Goal: Task Accomplishment & Management: Manage account settings

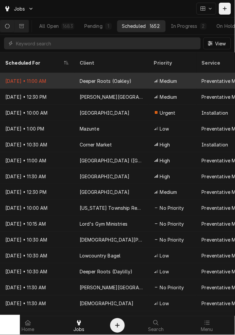
click at [60, 73] on div "Sep 17 • 11:00 AM" at bounding box center [37, 81] width 74 height 16
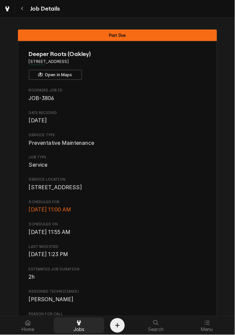
click at [81, 327] on span "Jobs" at bounding box center [78, 329] width 11 height 5
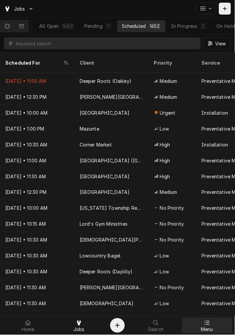
click at [208, 326] on div at bounding box center [207, 323] width 8 height 8
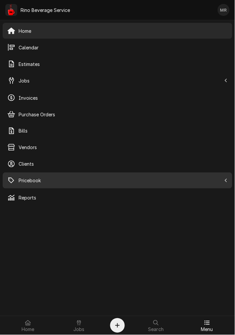
click at [126, 179] on span "Pricebook" at bounding box center [120, 180] width 202 height 7
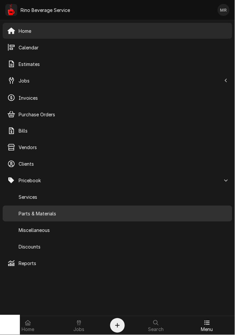
click at [94, 218] on div "Parts & Materials" at bounding box center [117, 213] width 227 height 13
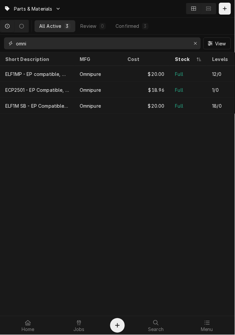
click at [28, 40] on input "omni" at bounding box center [102, 43] width 172 height 12
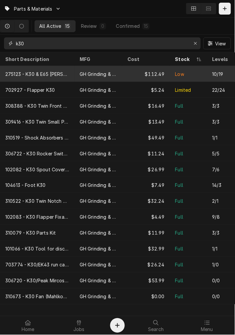
type input "k30"
click at [45, 72] on div "275123 - K30 & E65 [PERSON_NAME] Set" at bounding box center [37, 74] width 64 height 7
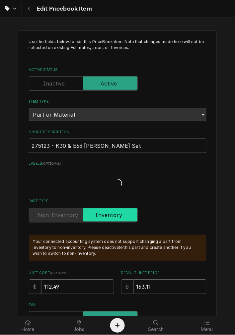
type textarea "x"
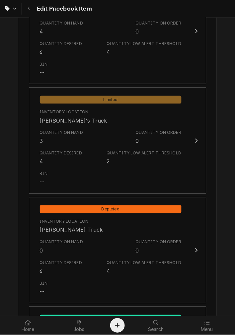
scroll to position [545, 0]
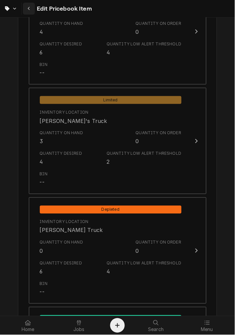
click at [26, 3] on button "Navigate back" at bounding box center [29, 9] width 12 height 12
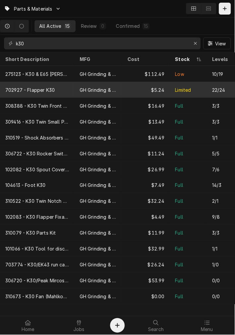
click at [54, 82] on div "702927 - Flapper K30" at bounding box center [37, 90] width 74 height 16
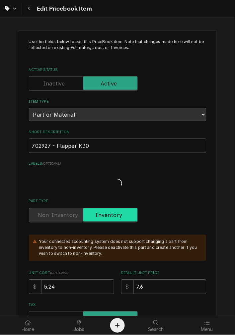
type textarea "x"
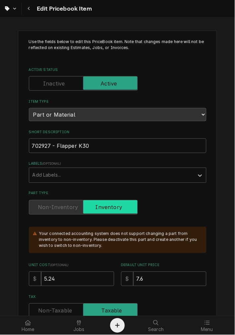
click at [190, 203] on div "Part Type" at bounding box center [117, 207] width 177 height 15
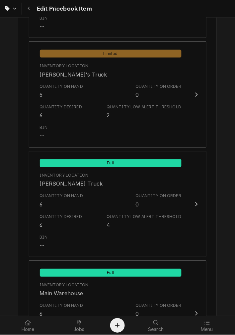
scroll to position [591, 0]
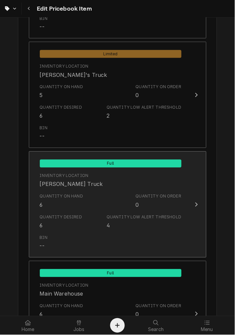
click at [131, 254] on button "Full Inventory Location Graham's Truck Quantity on Hand 6 Quantity on Order 0 Q…" at bounding box center [117, 204] width 177 height 106
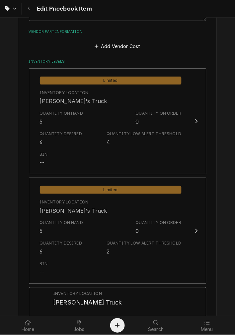
scroll to position [452, 0]
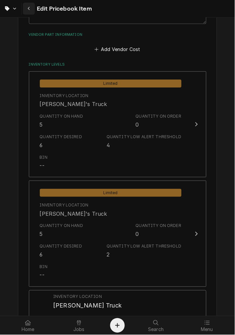
click at [31, 8] on div "Navigate back" at bounding box center [29, 8] width 7 height 7
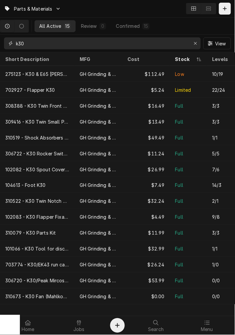
click at [47, 44] on input "k30" at bounding box center [102, 43] width 172 height 12
click at [198, 43] on div "Erase input" at bounding box center [195, 43] width 7 height 7
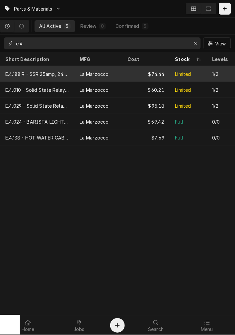
type input "e.4."
click at [112, 70] on div "La Marzocco" at bounding box center [98, 74] width 48 height 16
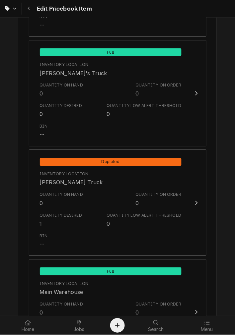
scroll to position [599, 0]
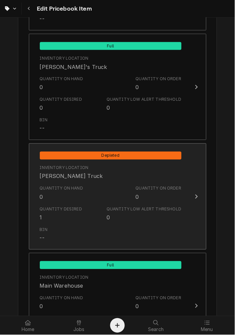
click at [157, 210] on div "Quantity Low Alert Threshold" at bounding box center [143, 209] width 75 height 6
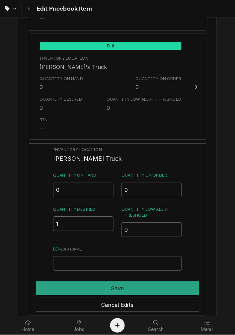
click at [87, 223] on input "1" at bounding box center [83, 224] width 60 height 15
type input "0"
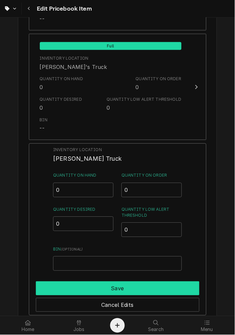
click at [164, 287] on button "Save" at bounding box center [117, 289] width 163 height 14
type textarea "x"
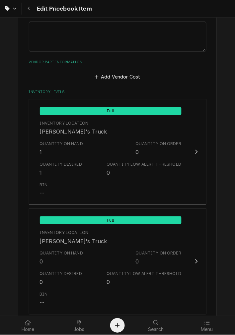
scroll to position [423, 0]
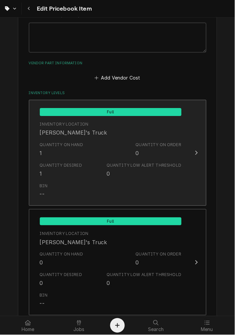
click at [144, 173] on div "Quantity Low Alert Threshold 0" at bounding box center [143, 169] width 75 height 15
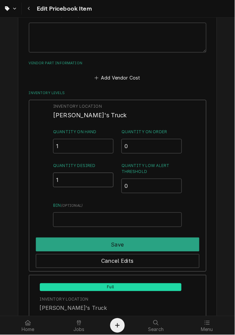
click at [84, 180] on input "1" at bounding box center [83, 180] width 60 height 15
type input "0"
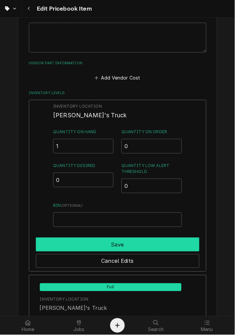
click at [167, 243] on button "Save" at bounding box center [117, 245] width 163 height 14
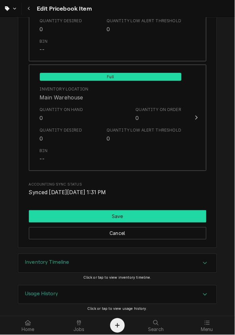
click at [149, 220] on button "Save" at bounding box center [117, 216] width 177 height 12
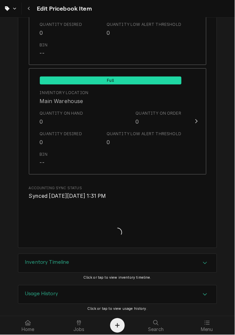
type textarea "x"
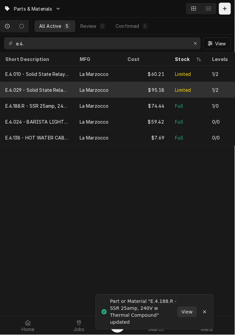
click at [147, 88] on div "$95.18" at bounding box center [146, 90] width 48 height 16
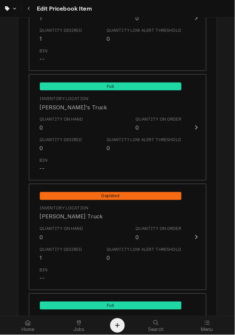
scroll to position [564, 0]
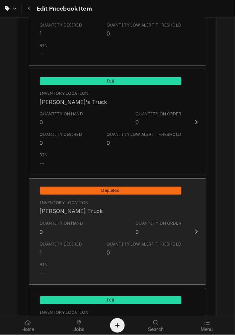
click at [163, 239] on div "Quantity Desired 1 Quantity Low Alert Threshold 0" at bounding box center [110, 249] width 141 height 21
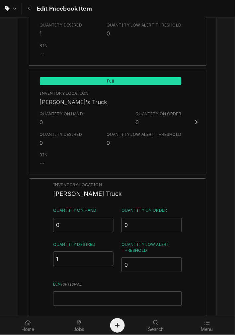
click at [91, 256] on input "1" at bounding box center [83, 259] width 60 height 15
type input "0"
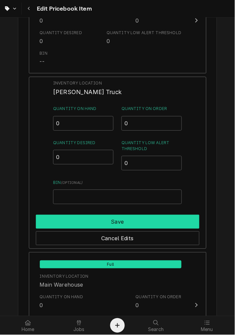
click at [143, 219] on button "Save" at bounding box center [117, 222] width 163 height 14
type textarea "x"
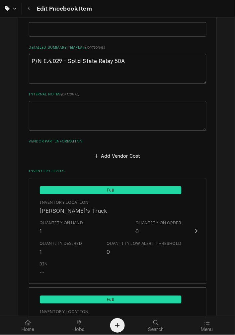
scroll to position [355, 0]
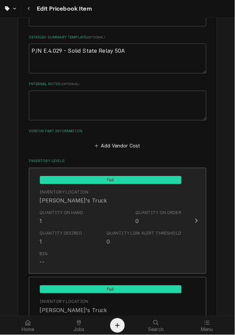
click at [115, 235] on div "Quantity Low Alert Threshold" at bounding box center [143, 234] width 75 height 6
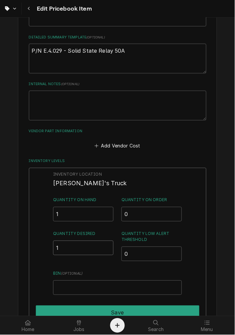
click at [89, 249] on input "1" at bounding box center [83, 248] width 60 height 15
type input "0"
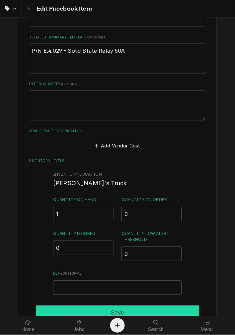
click at [162, 312] on button "Save" at bounding box center [117, 313] width 163 height 14
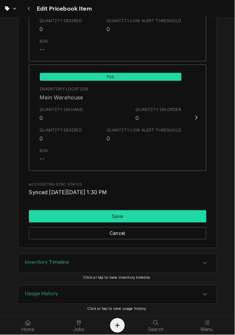
click at [164, 213] on button "Save" at bounding box center [117, 216] width 177 height 12
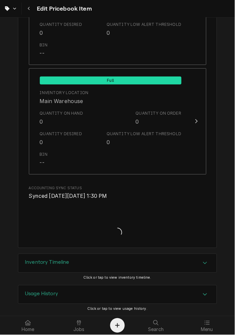
type textarea "x"
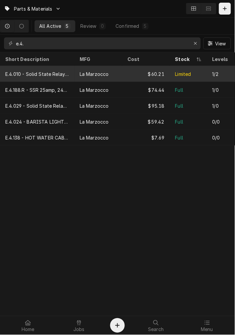
click at [168, 74] on div "$60.21" at bounding box center [146, 74] width 48 height 16
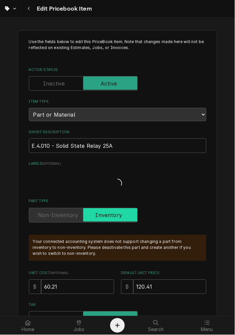
type textarea "x"
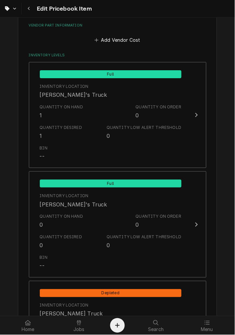
scroll to position [471, 0]
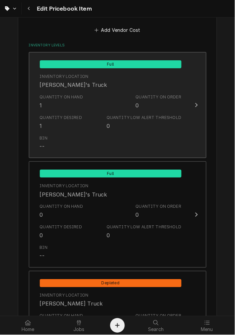
click at [159, 137] on div "Bin --" at bounding box center [110, 143] width 141 height 21
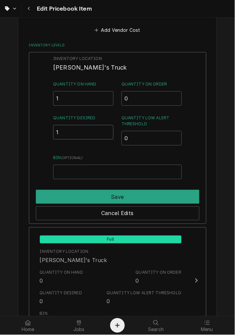
click at [83, 130] on input "1" at bounding box center [83, 132] width 60 height 15
type input "0"
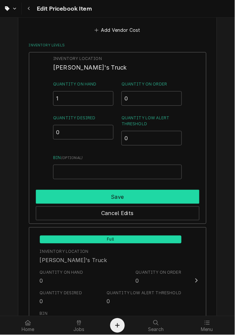
click at [163, 200] on button "Save" at bounding box center [117, 197] width 163 height 14
type textarea "x"
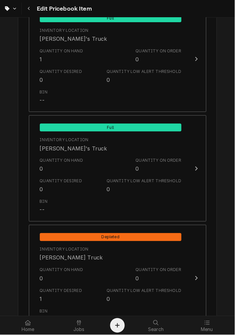
scroll to position [540, 0]
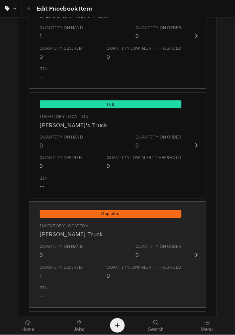
click at [131, 265] on div "Quantity Low Alert Threshold" at bounding box center [143, 268] width 75 height 6
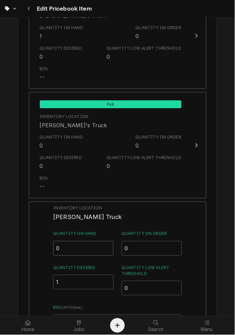
click at [95, 246] on input "0" at bounding box center [83, 248] width 60 height 15
click at [101, 284] on input "1" at bounding box center [83, 282] width 60 height 15
type input "0"
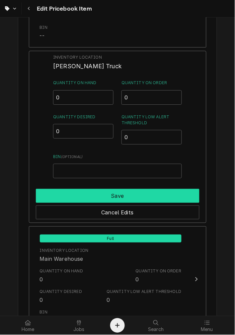
click at [150, 189] on button "Save" at bounding box center [117, 196] width 163 height 14
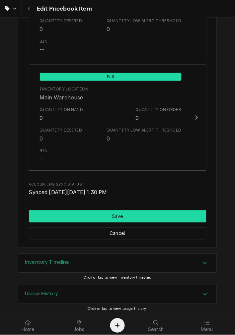
click at [156, 216] on button "Save" at bounding box center [117, 216] width 177 height 12
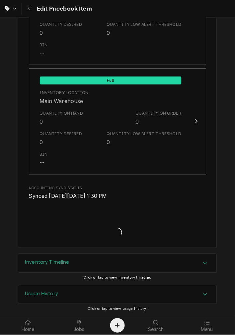
type textarea "x"
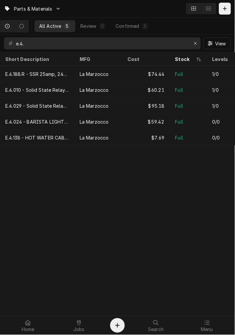
click at [78, 45] on input "e.4." at bounding box center [102, 43] width 172 height 12
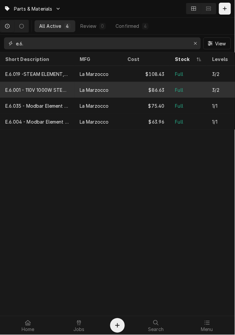
type input "e.6."
click at [51, 86] on div "E.6.001 - 110V 1000W STEAM ELEMENT GS3/LINEA MINI" at bounding box center [37, 89] width 64 height 7
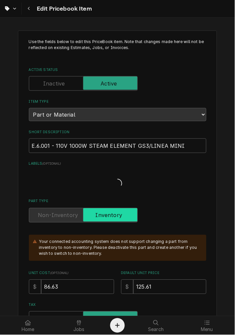
type textarea "x"
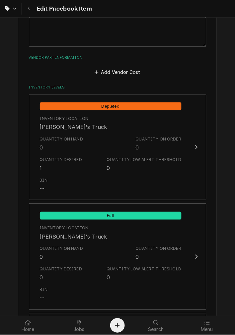
scroll to position [432, 0]
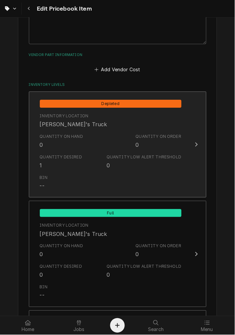
click at [88, 157] on div "Quantity Desired 1 Quantity Low Alert Threshold 0" at bounding box center [110, 161] width 141 height 21
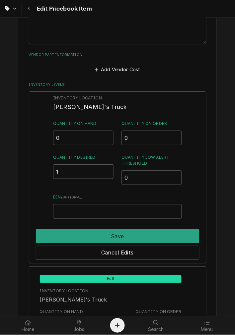
click at [82, 168] on input "1" at bounding box center [83, 171] width 60 height 15
type input "0"
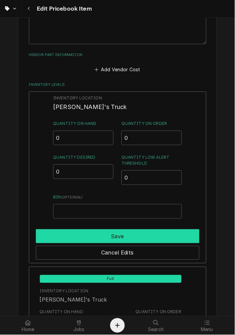
click at [149, 233] on button "Save" at bounding box center [117, 236] width 163 height 14
type textarea "x"
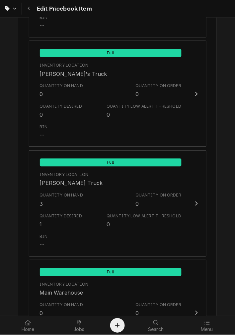
scroll to position [594, 0]
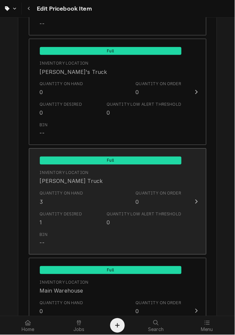
click at [137, 213] on div "Quantity Low Alert Threshold" at bounding box center [143, 214] width 75 height 6
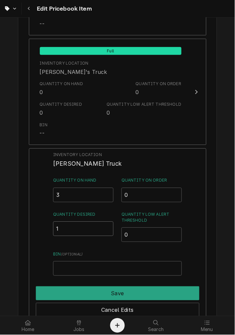
click at [91, 230] on input "1" at bounding box center [83, 229] width 60 height 15
type input "0"
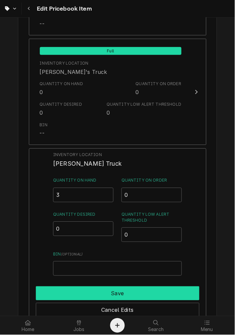
click at [167, 290] on button "Save" at bounding box center [117, 294] width 163 height 14
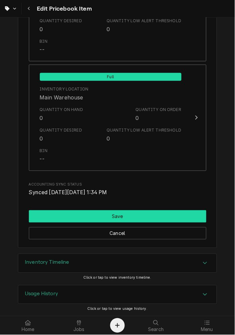
click at [154, 214] on button "Save" at bounding box center [117, 216] width 177 height 12
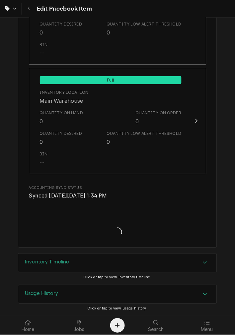
scroll to position [784, 0]
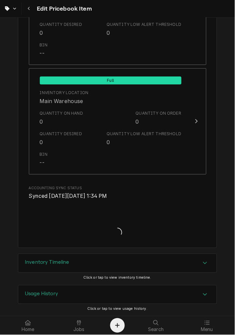
type textarea "x"
